Goal: Check status: Check status

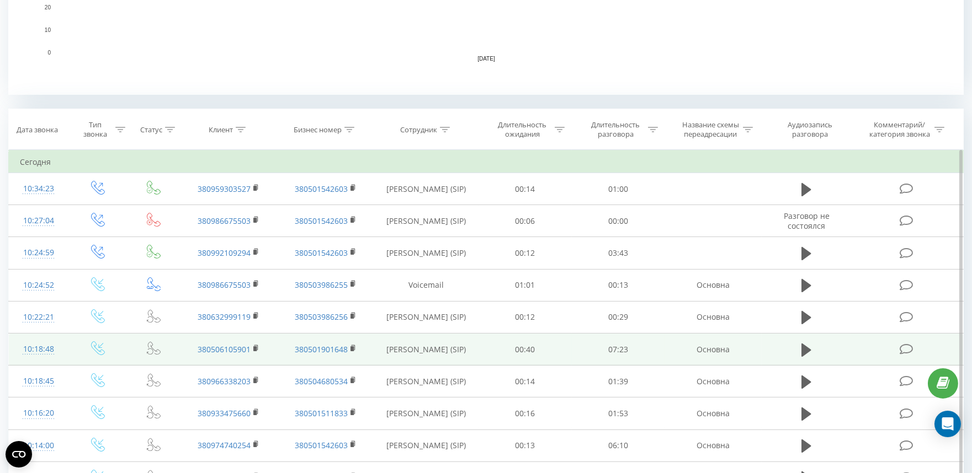
scroll to position [429, 0]
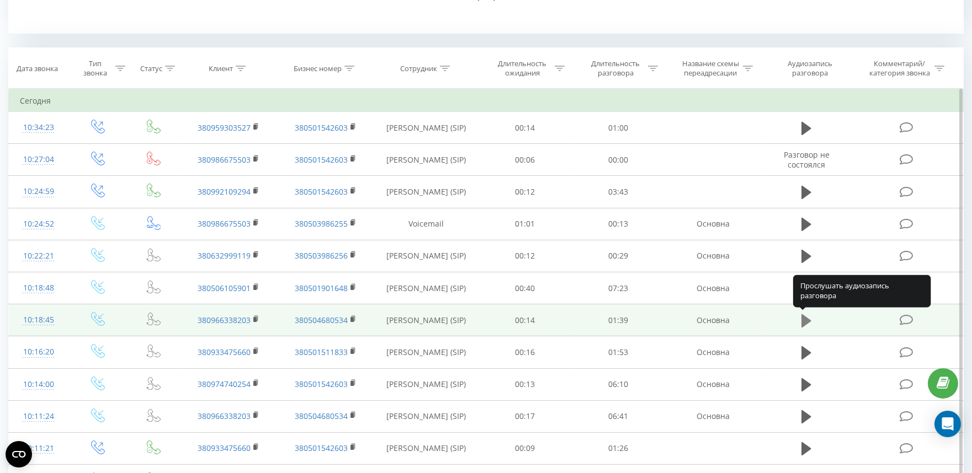
click at [806, 318] on icon at bounding box center [806, 321] width 10 height 13
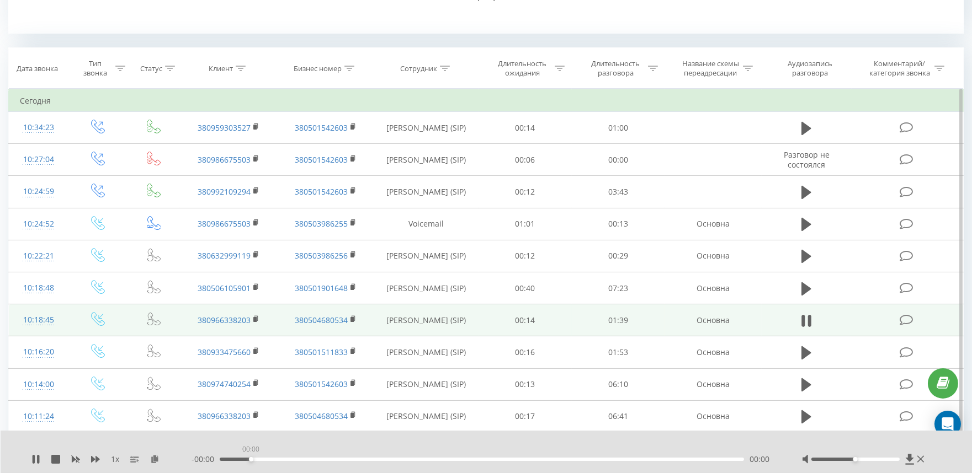
click at [252, 459] on div "00:00" at bounding box center [482, 459] width 524 height 3
click at [299, 460] on div "00:01" at bounding box center [482, 459] width 524 height 3
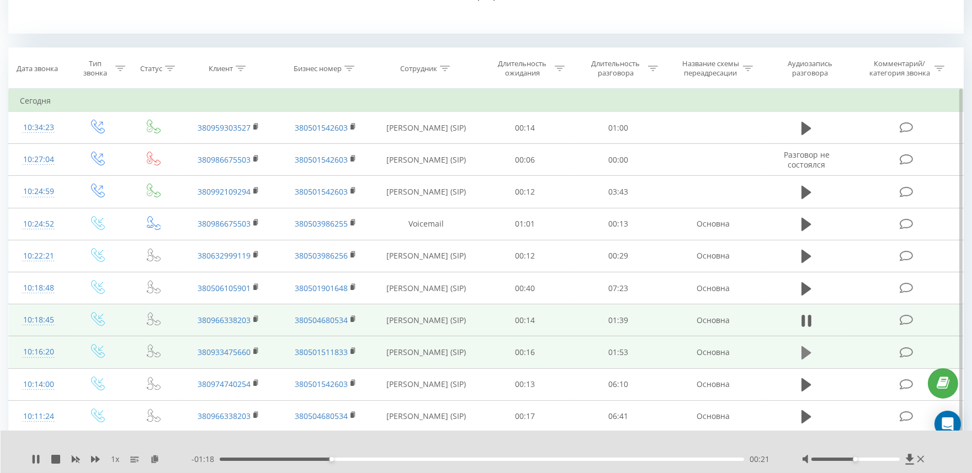
click at [803, 350] on icon at bounding box center [806, 353] width 10 height 13
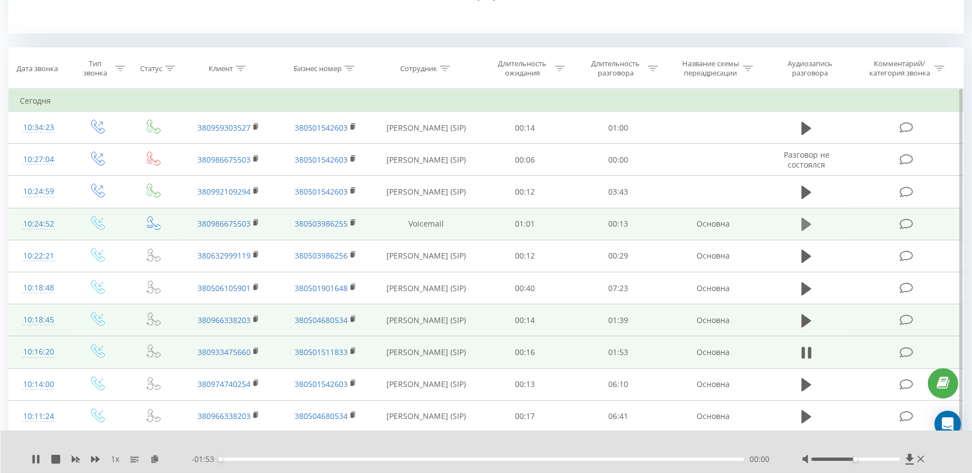
click at [804, 223] on icon at bounding box center [806, 224] width 10 height 13
click at [280, 460] on div "00:01" at bounding box center [482, 459] width 524 height 3
click at [369, 460] on div "00:04" at bounding box center [482, 459] width 524 height 3
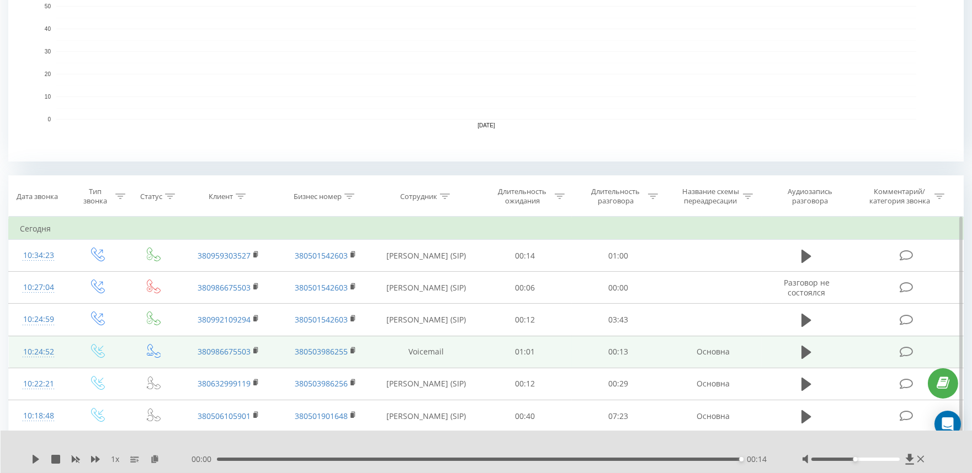
scroll to position [245, 0]
